Goal: Transaction & Acquisition: Subscribe to service/newsletter

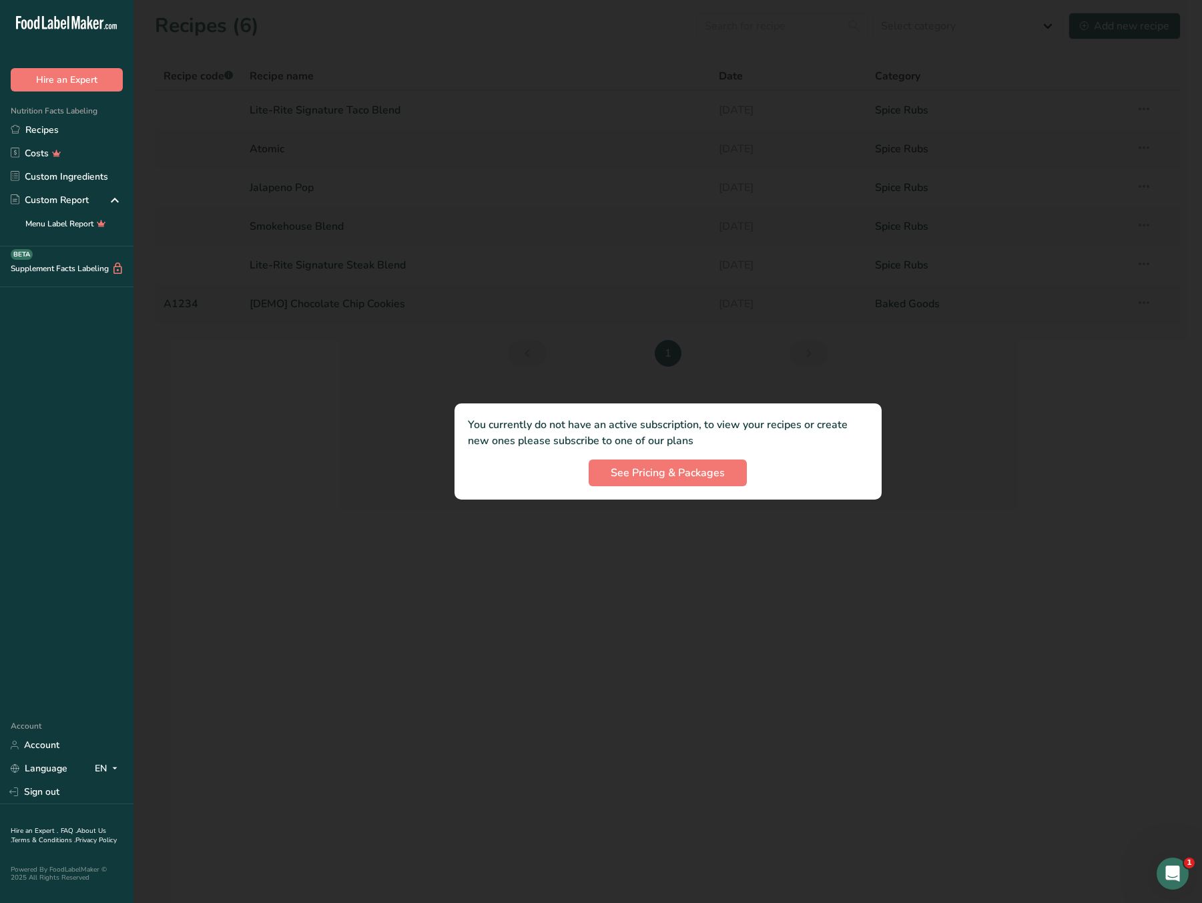
click at [527, 474] on div "See Pricing & Packages" at bounding box center [668, 472] width 401 height 27
click at [630, 469] on span "See Pricing & Packages" at bounding box center [668, 473] width 114 height 16
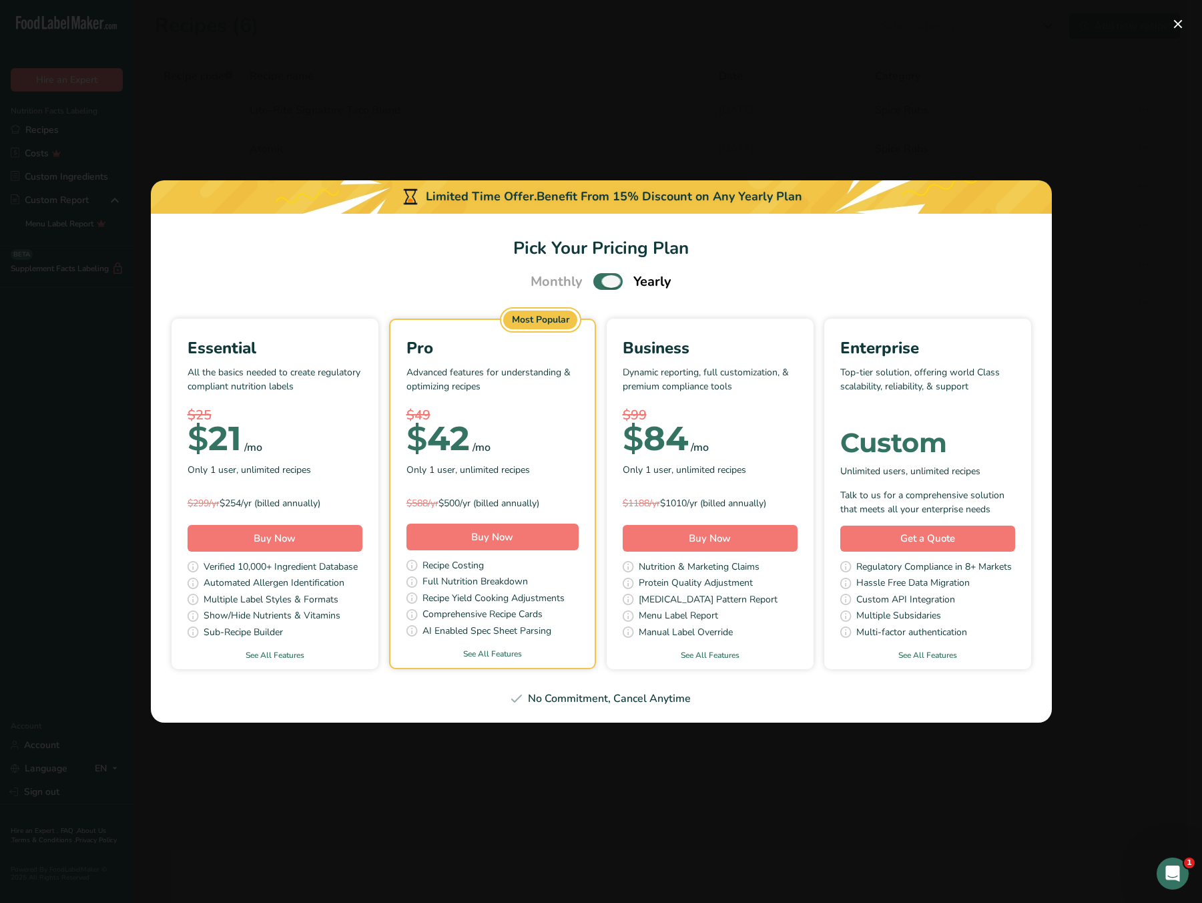
click at [613, 277] on span "Pick Your Pricing Plan Modal" at bounding box center [607, 281] width 29 height 17
click at [602, 277] on input "Pick Your Pricing Plan Modal" at bounding box center [597, 281] width 9 height 9
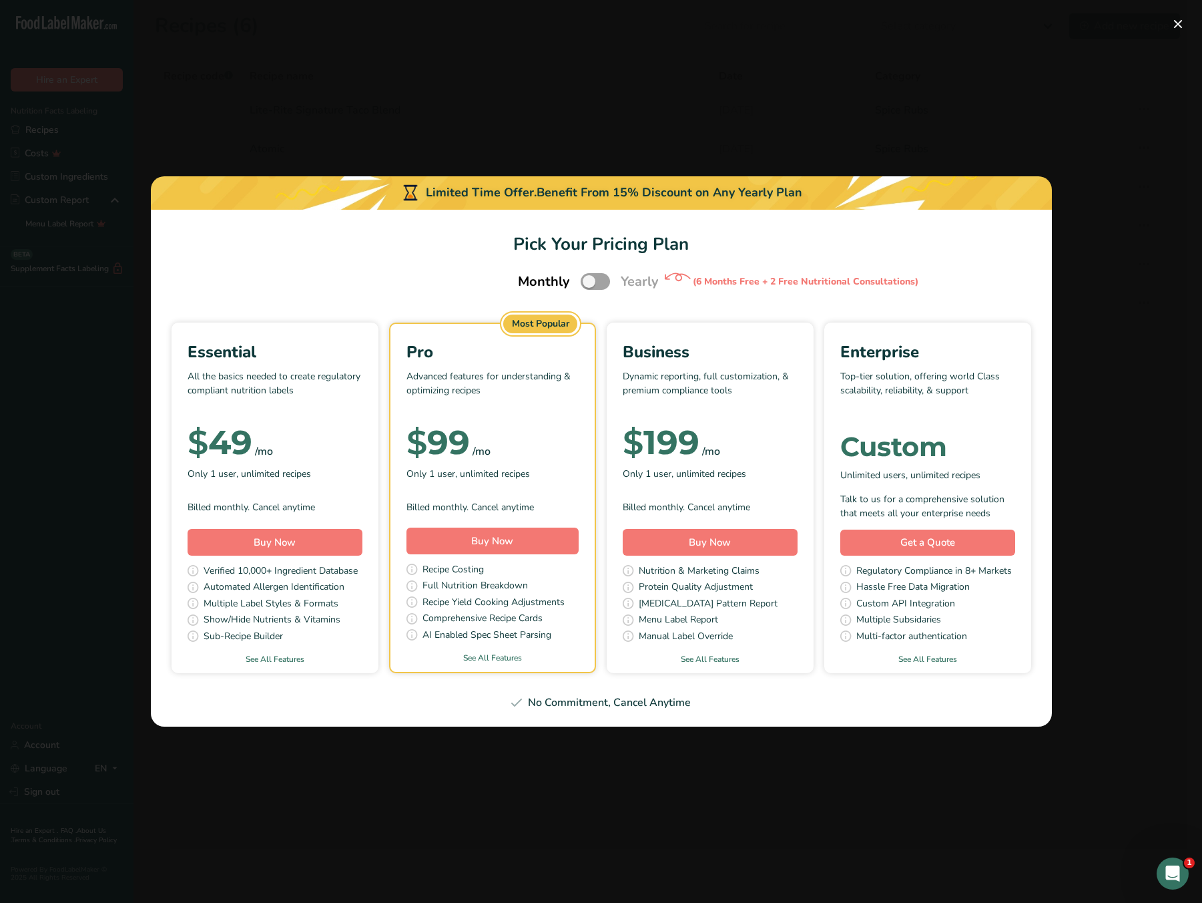
click at [320, 432] on div "$ 49 /mo" at bounding box center [275, 442] width 175 height 27
click at [612, 278] on div "Monthly Yearly (6 Months Free + 2 Free Nutritional Consultations)" at bounding box center [601, 282] width 198 height 28
click at [604, 282] on span "Pick Your Pricing Plan Modal" at bounding box center [595, 281] width 29 height 17
click at [589, 282] on input "Pick Your Pricing Plan Modal" at bounding box center [585, 281] width 9 height 9
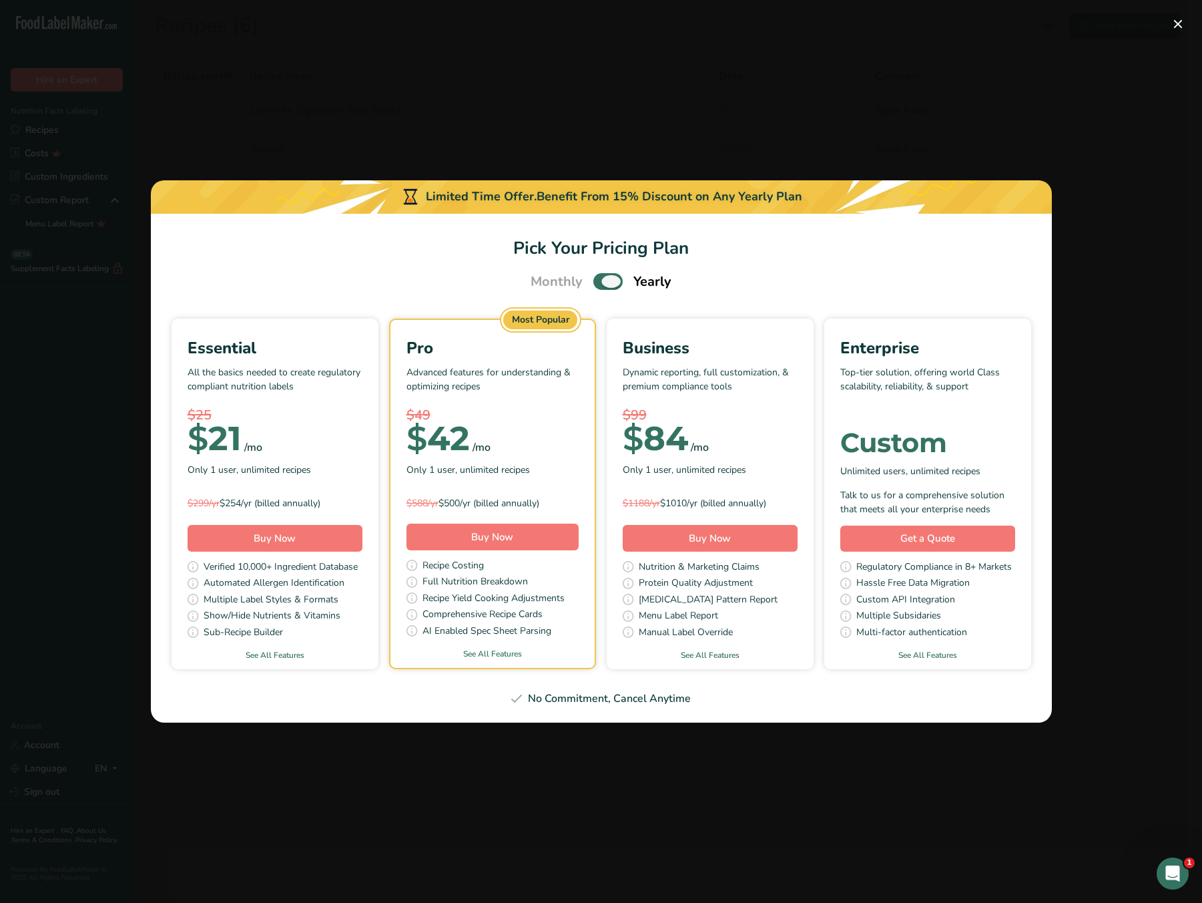
click at [603, 282] on span "Pick Your Pricing Plan Modal" at bounding box center [607, 281] width 29 height 17
click at [602, 282] on input "Pick Your Pricing Plan Modal" at bounding box center [597, 281] width 9 height 9
checkbox input "false"
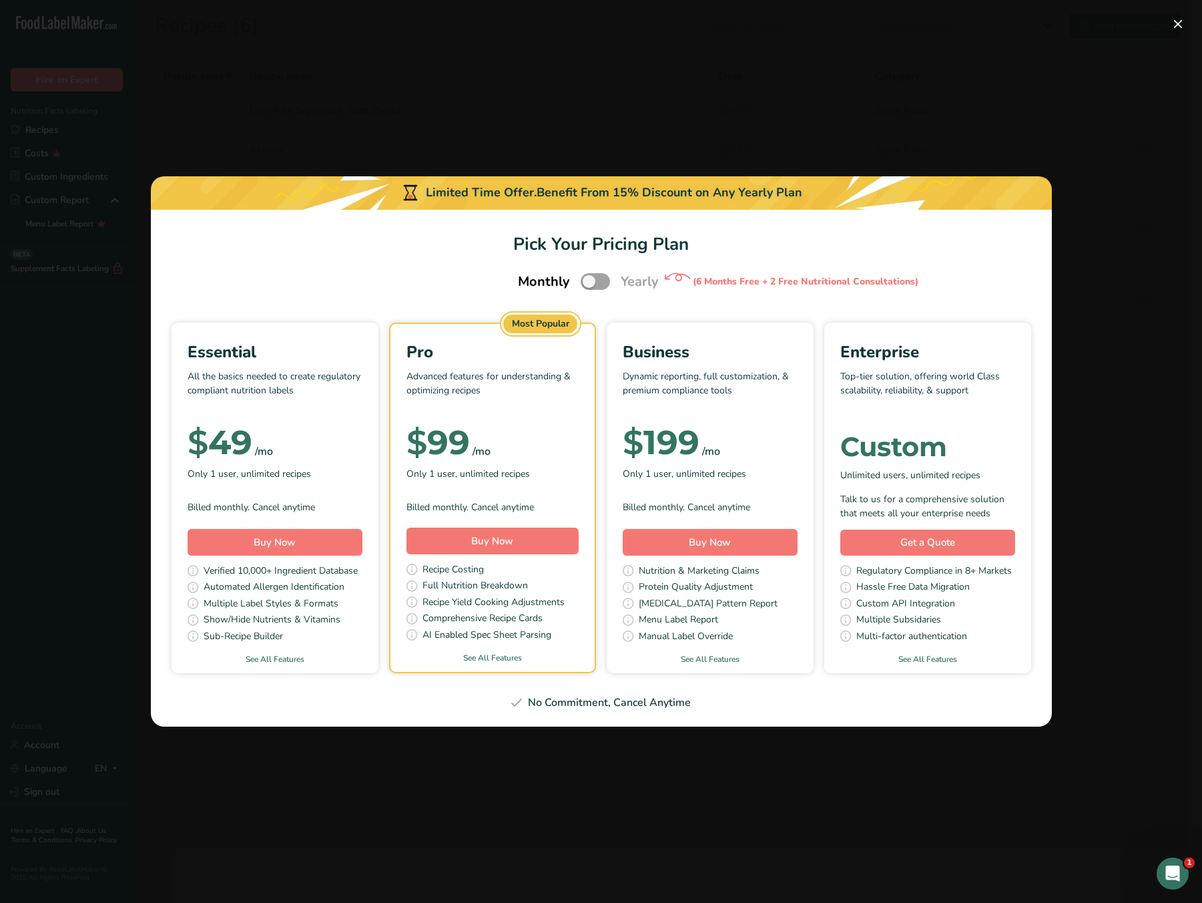
click at [1188, 872] on div "Open Intercom Messenger" at bounding box center [1173, 873] width 44 height 44
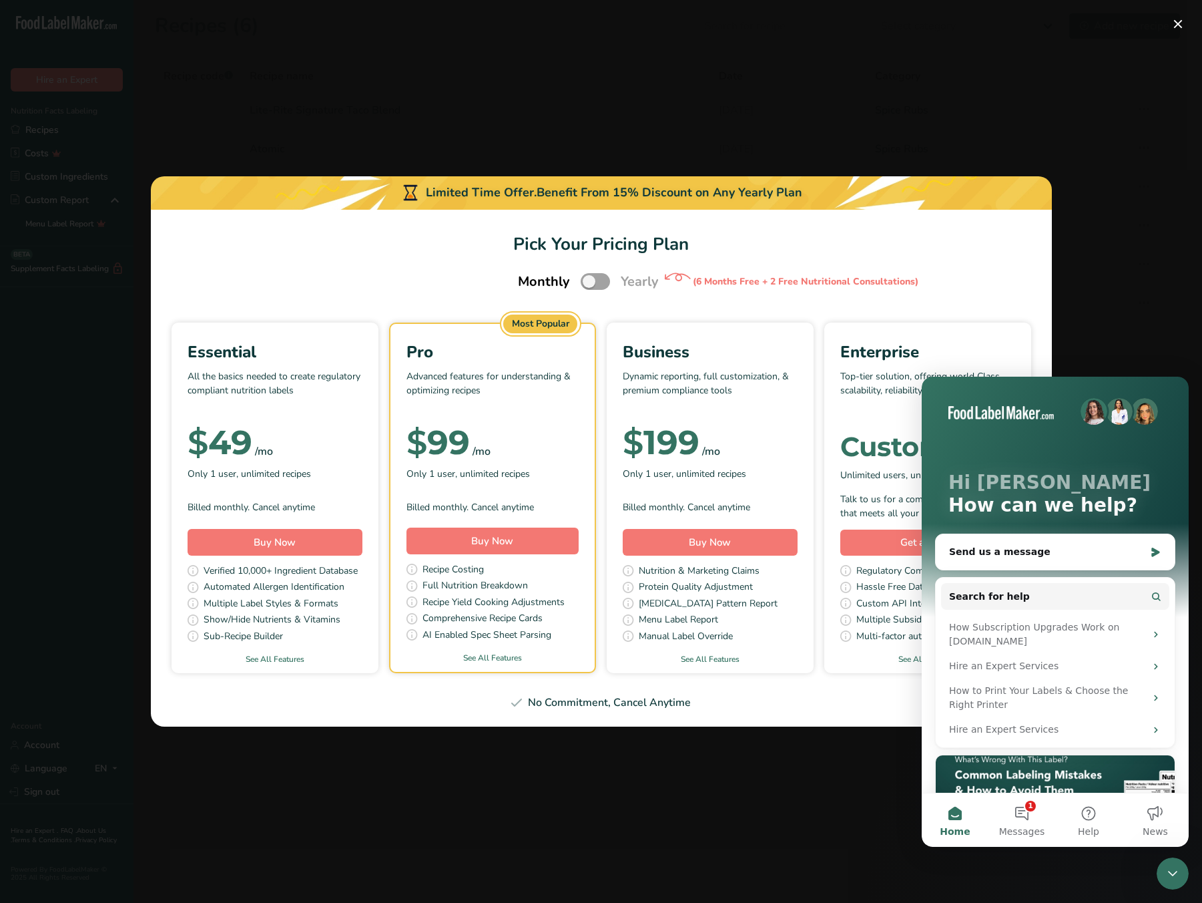
click at [740, 769] on div "Pick Your Pricing Plan Modal" at bounding box center [601, 451] width 1202 height 903
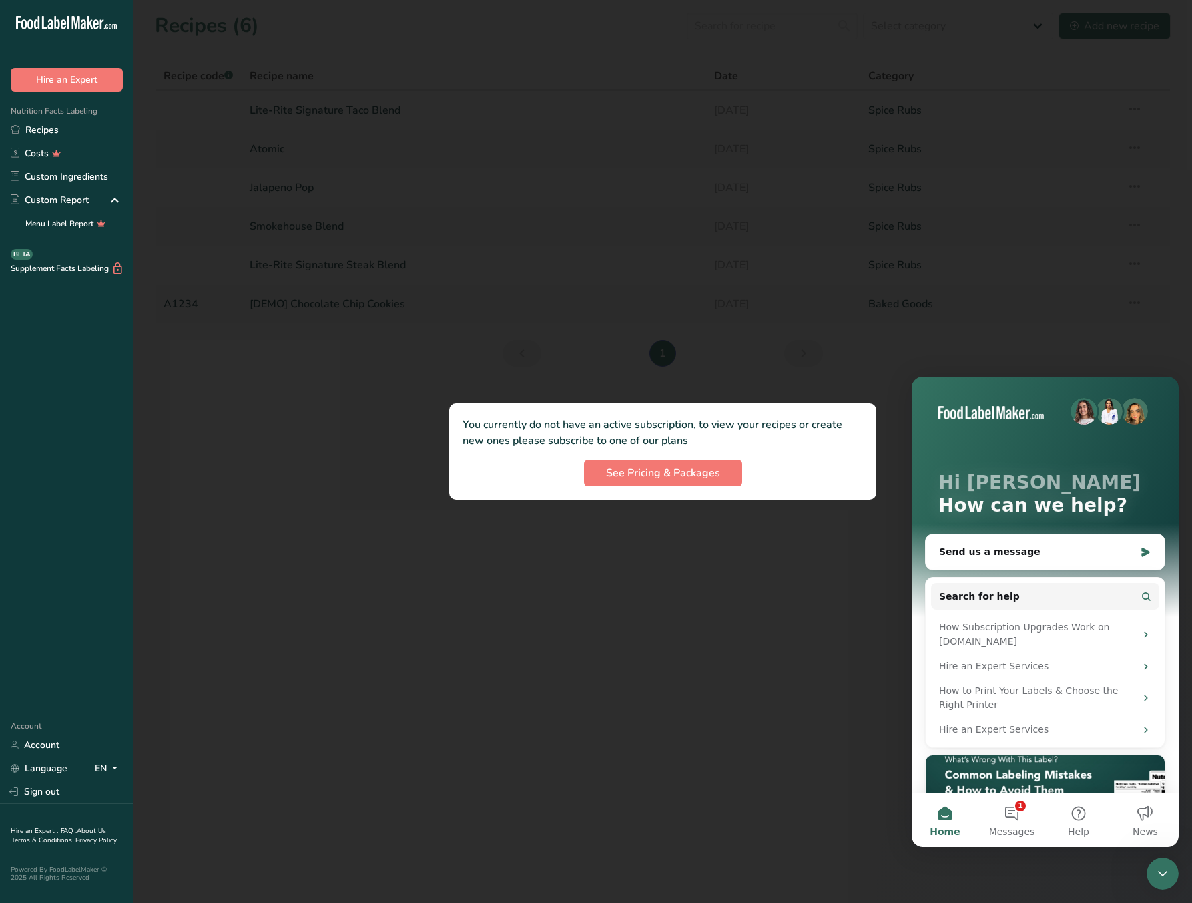
drag, startPoint x: 640, startPoint y: 599, endPoint x: 642, endPoint y: 575, distance: 23.5
click at [640, 596] on div at bounding box center [663, 451] width 1059 height 903
click at [685, 425] on p "You currently do not have an active subscription, to view your recipes or creat…" at bounding box center [663, 433] width 401 height 32
click at [616, 439] on p "You currently do not have an active subscription, to view your recipes or creat…" at bounding box center [663, 433] width 401 height 32
